Goal: Find specific page/section: Find specific page/section

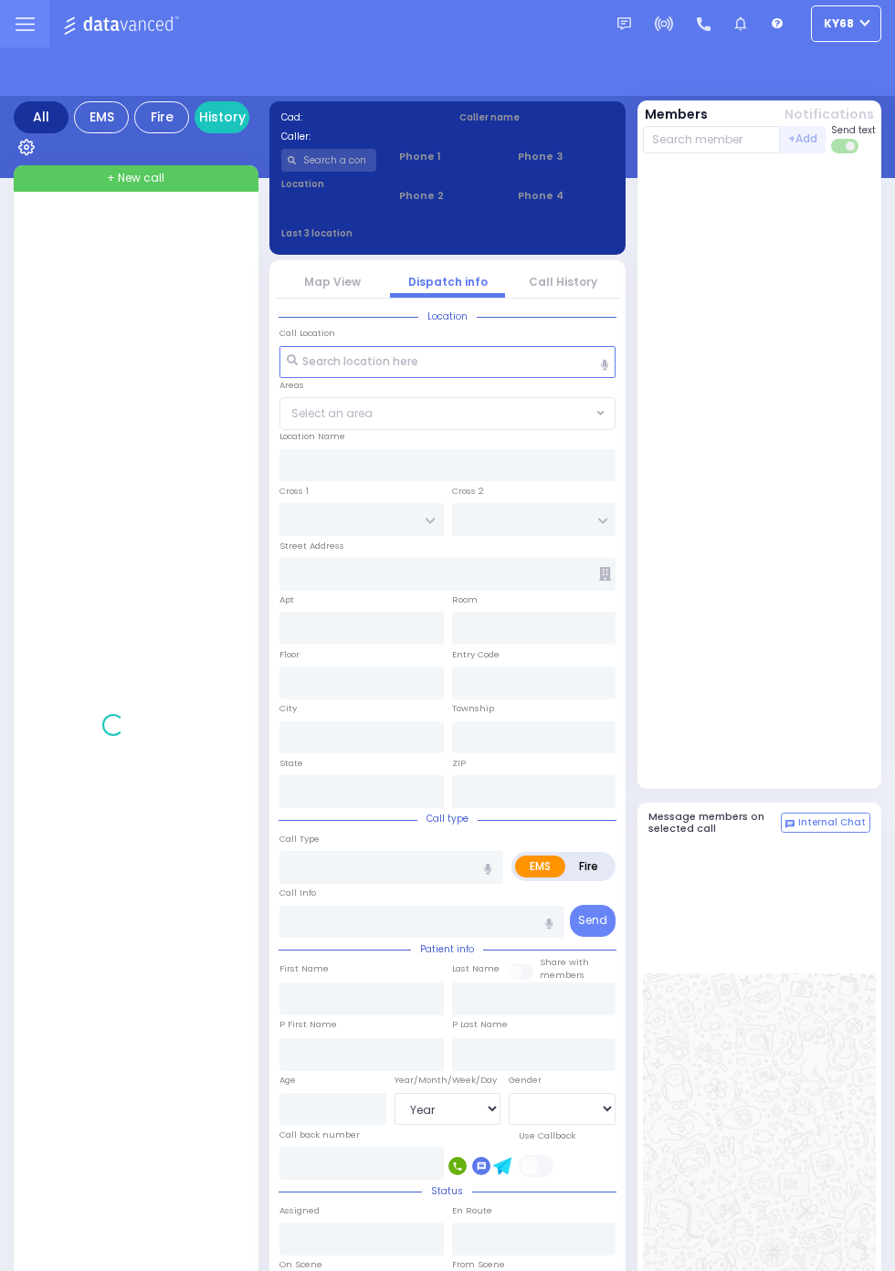
select select "Year"
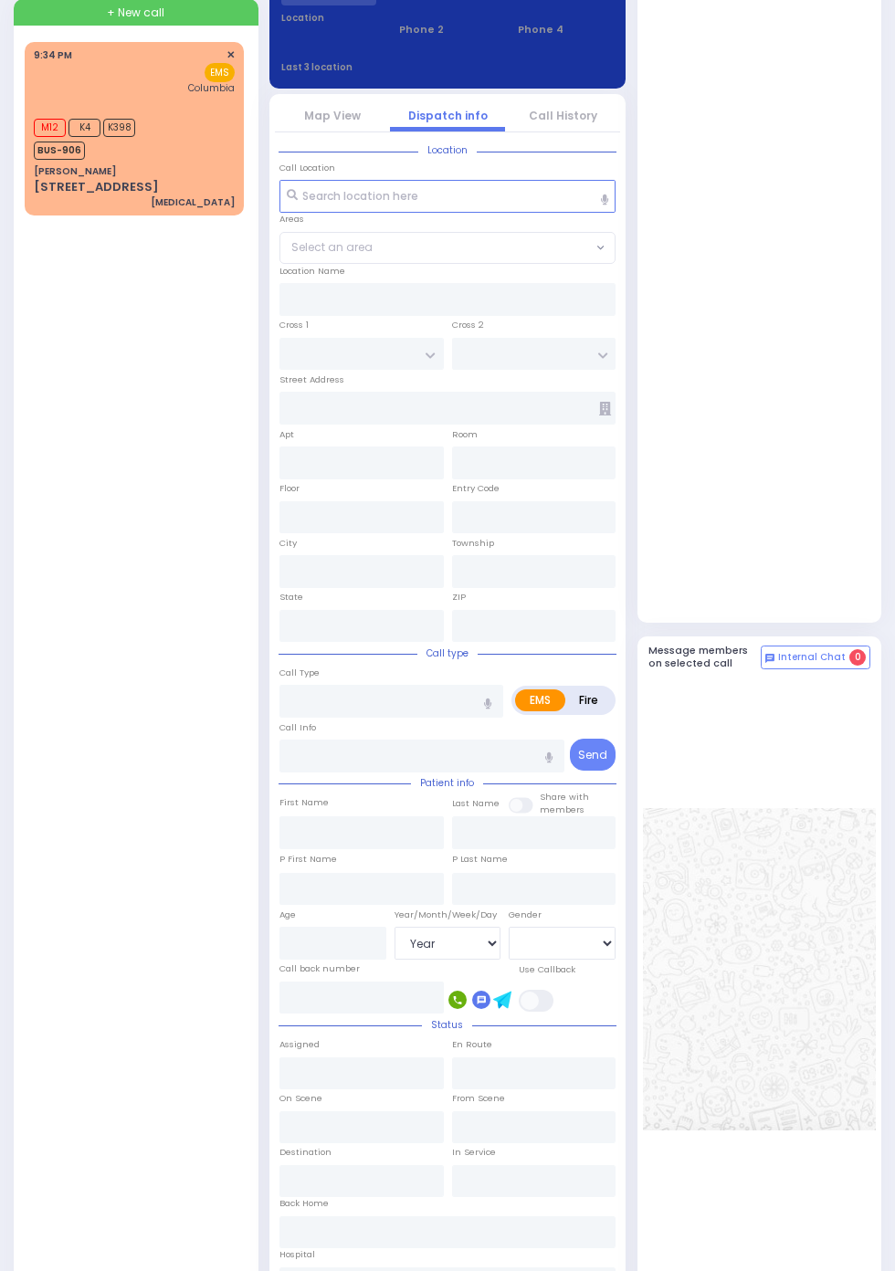
scroll to position [152, 0]
